Goal: Find specific page/section: Find specific page/section

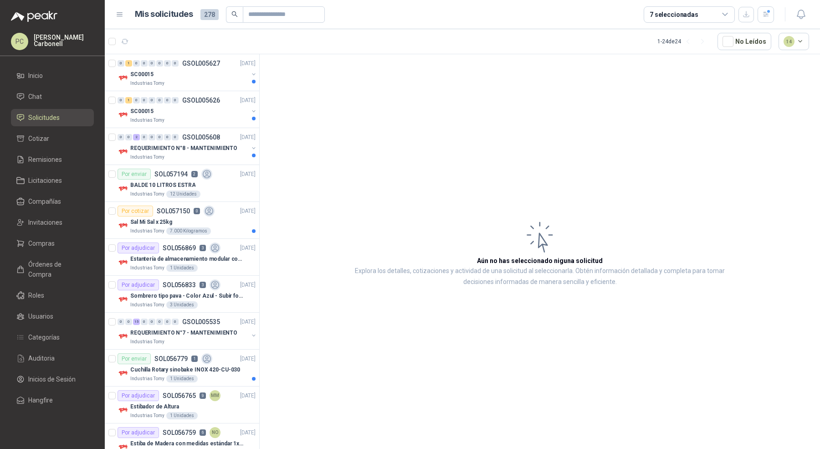
scroll to position [496, 0]
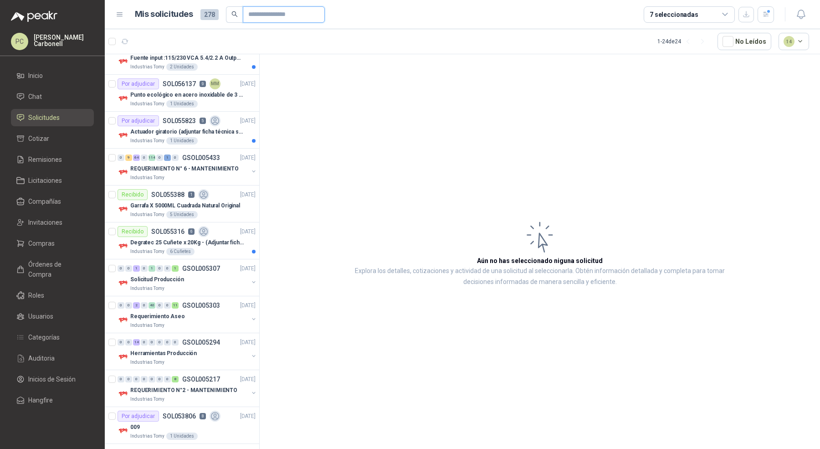
click at [287, 19] on input "text" at bounding box center [280, 14] width 64 height 15
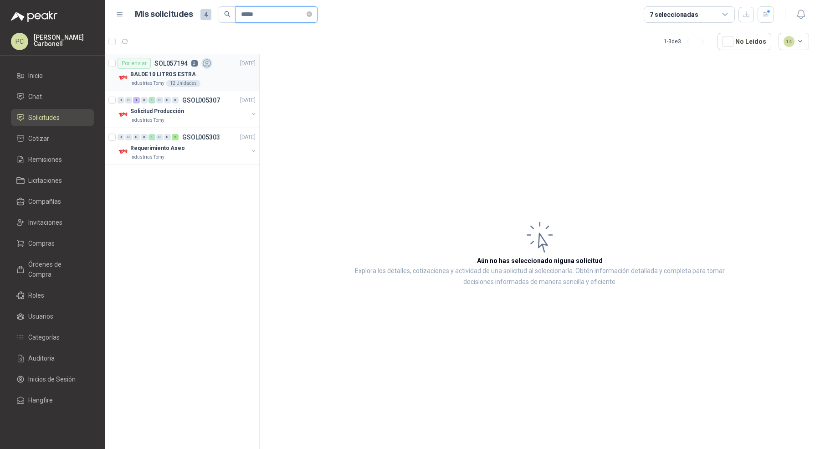
type input "*****"
click at [230, 80] on div "Industrias Tomy 12 Unidades" at bounding box center [192, 83] width 125 height 7
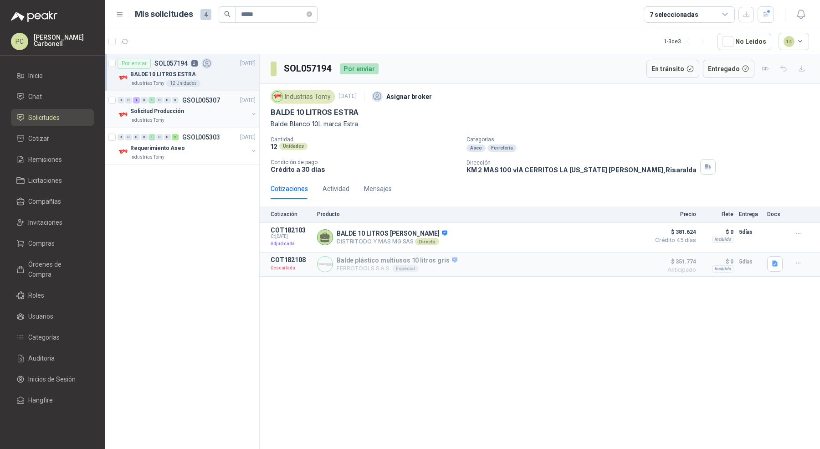
click at [213, 119] on div "Industrias Tomy" at bounding box center [189, 120] width 118 height 7
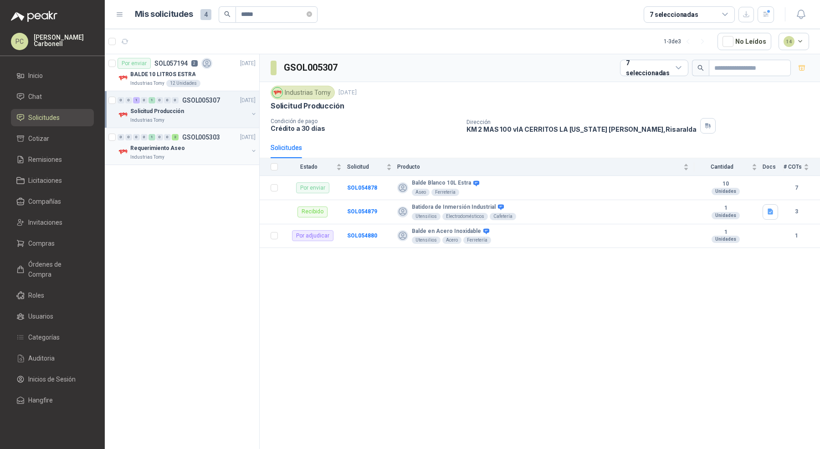
click at [204, 162] on div "0 0 0 0 1 0 0 2 GSOL005303 [DATE] Requerimiento Aseo Industrias Tomy" at bounding box center [182, 146] width 154 height 37
click at [206, 156] on div "Industrias Tomy" at bounding box center [189, 157] width 118 height 7
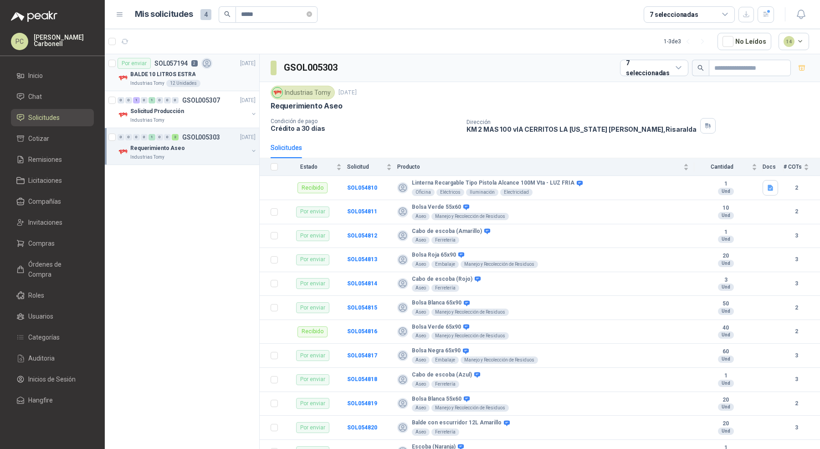
click at [221, 72] on div "BALDE 10 LITROS ESTRA" at bounding box center [192, 74] width 125 height 11
